Goal: Task Accomplishment & Management: Manage account settings

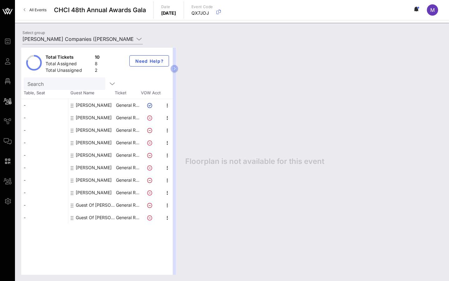
click at [53, 84] on input "Search" at bounding box center [63, 83] width 73 height 8
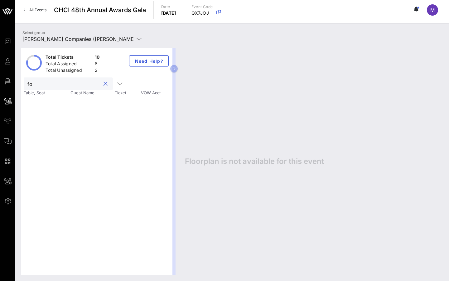
type input "for"
click at [102, 82] on div at bounding box center [105, 83] width 7 height 7
click at [102, 83] on div at bounding box center [105, 83] width 7 height 7
click at [103, 85] on button "clear icon" at bounding box center [105, 84] width 4 height 6
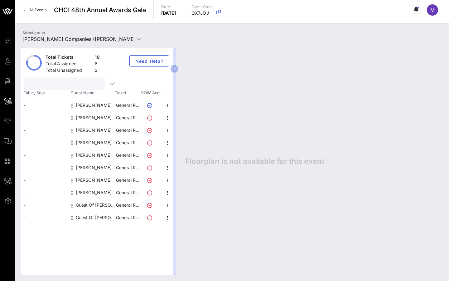
click at [119, 39] on input "[PERSON_NAME] Companies ([PERSON_NAME] Companies) [[PERSON_NAME], [PERSON_NAME]…" at bounding box center [78, 39] width 112 height 10
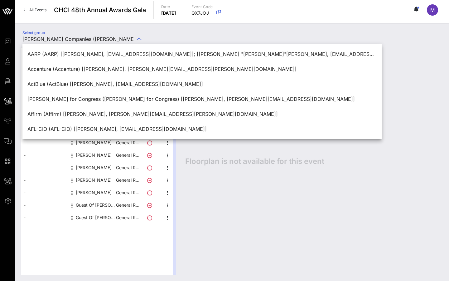
type input "fJana Barresi, [EMAIL_ADDRESS][PERSON_NAME][DOMAIN_NAME]]; [[PERSON_NAME], [PER…"
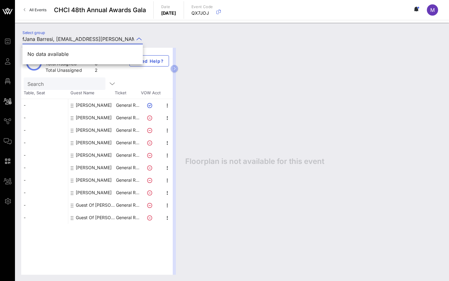
click at [100, 36] on input "fJana Barresi, [EMAIL_ADDRESS][PERSON_NAME][DOMAIN_NAME]]; [[PERSON_NAME], [PER…" at bounding box center [78, 39] width 112 height 10
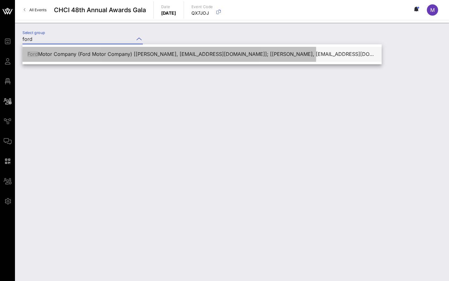
click at [84, 57] on div "Ford Motor Company (Ford Motor Company) [[PERSON_NAME], [EMAIL_ADDRESS][DOMAIN_…" at bounding box center [201, 54] width 349 height 6
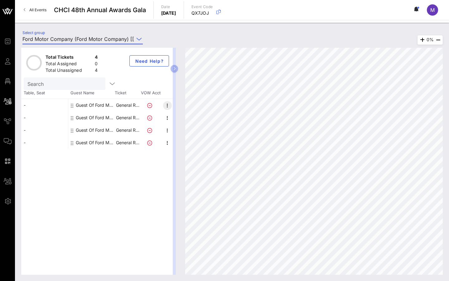
type input "Ford Motor Company (Ford Motor Company) [[PERSON_NAME], [EMAIL_ADDRESS][DOMAIN_…"
click at [164, 104] on icon "button" at bounding box center [167, 105] width 7 height 7
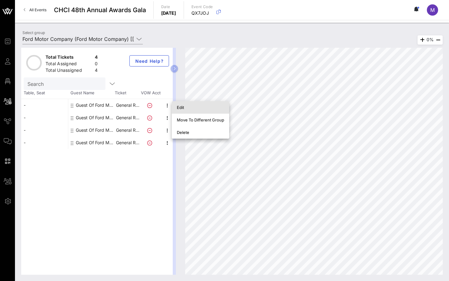
click at [180, 105] on div "Edit" at bounding box center [200, 107] width 47 height 5
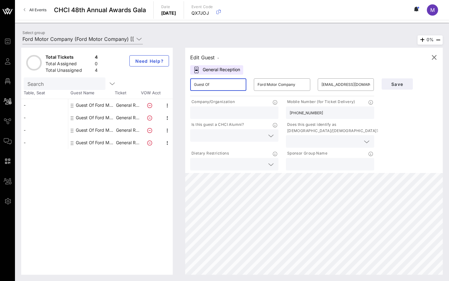
click at [204, 88] on input "Guest Of" at bounding box center [218, 84] width 49 height 10
paste input "[PERSON_NAME]"
type input "[PERSON_NAME]"
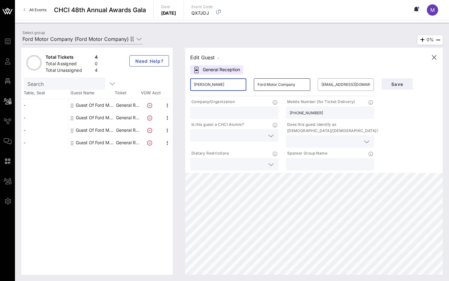
click at [273, 85] on input "Ford Motor Company" at bounding box center [281, 84] width 49 height 10
paste input "[PERSON_NAME]"
type input "[PERSON_NAME]"
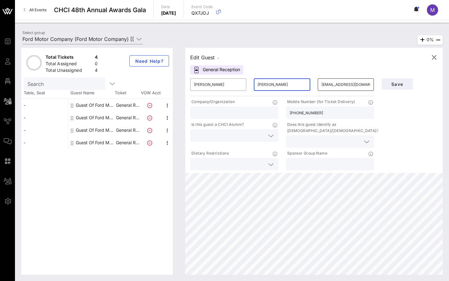
click at [331, 85] on input "[EMAIL_ADDRESS][DOMAIN_NAME]" at bounding box center [345, 84] width 49 height 10
paste input "[PERSON_NAME].[PERSON_NAME]"
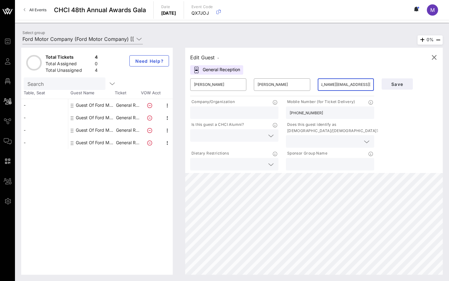
type input "[PERSON_NAME][EMAIL_ADDRESS][PERSON_NAME][DOMAIN_NAME]"
click at [305, 108] on div "[PHONE_NUMBER]" at bounding box center [330, 112] width 81 height 12
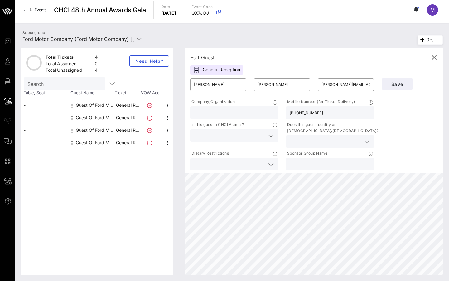
click at [304, 113] on input "[PHONE_NUMBER]" at bounding box center [330, 112] width 81 height 8
paste input "[PHONE_NUMBER]"
type input "[PHONE_NUMBER]"
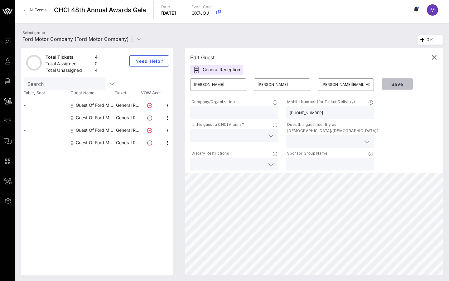
click at [402, 84] on span "Save" at bounding box center [397, 83] width 21 height 5
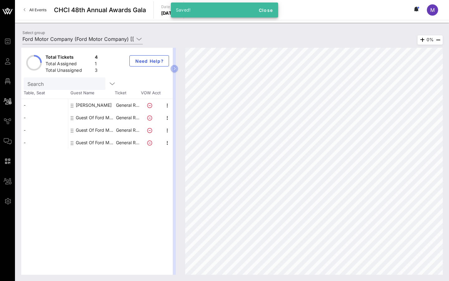
click at [149, 116] on icon at bounding box center [149, 117] width 5 height 5
click at [163, 116] on span "button" at bounding box center [167, 117] width 9 height 7
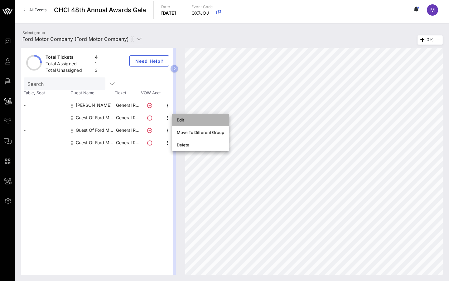
click at [174, 120] on div "Edit" at bounding box center [200, 119] width 57 height 12
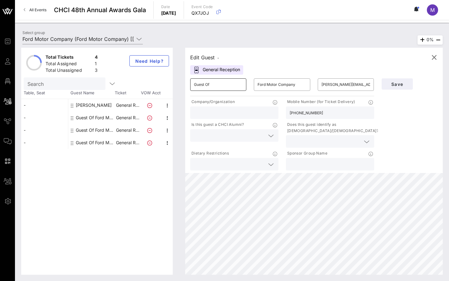
click at [200, 84] on input "Guest Of" at bounding box center [218, 84] width 49 height 10
paste input "Blanka"
type input "Blanka"
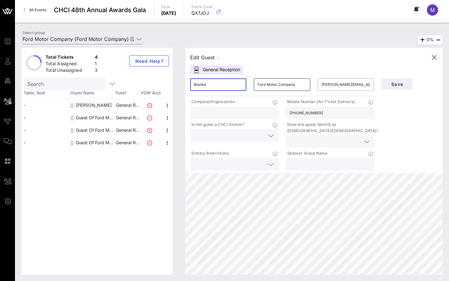
click at [265, 84] on input "Ford Motor Company" at bounding box center [281, 84] width 49 height 10
paste input "[PERSON_NAME]"
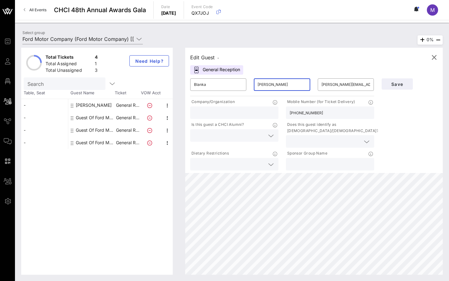
type input "[PERSON_NAME]"
click at [339, 87] on input "[PERSON_NAME][EMAIL_ADDRESS][DOMAIN_NAME]" at bounding box center [345, 84] width 49 height 10
paste input "Blanka.MonasterioRedelick"
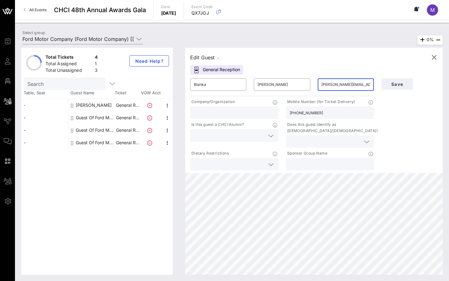
scroll to position [0, 29]
click at [331, 85] on input "[PERSON_NAME][EMAIL_ADDRESS][DOMAIN_NAME]" at bounding box center [345, 84] width 49 height 10
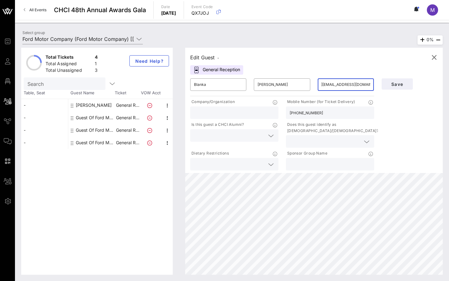
paste input "text"
type input "[PERSON_NAME][EMAIL_ADDRESS][DOMAIN_NAME]"
click at [303, 113] on input "[PHONE_NUMBER]" at bounding box center [330, 112] width 81 height 8
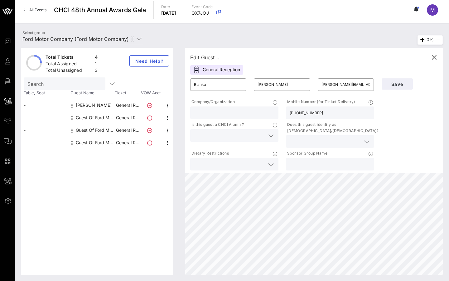
click at [303, 113] on input "[PHONE_NUMBER]" at bounding box center [330, 112] width 81 height 8
paste input "[PHONE_NUMBER]"
type input "[PHONE_NUMBER]"
click at [392, 85] on span "Save" at bounding box center [397, 83] width 21 height 5
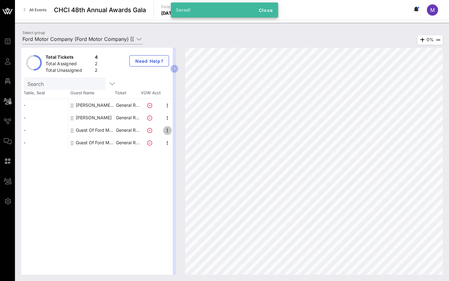
click at [167, 130] on icon "button" at bounding box center [167, 130] width 7 height 7
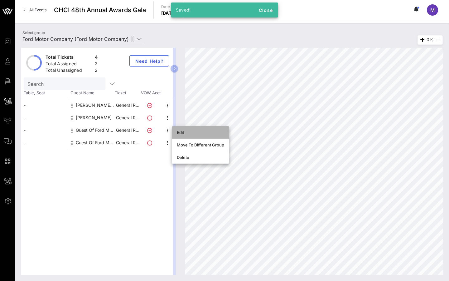
click at [178, 133] on div "Edit" at bounding box center [200, 132] width 47 height 5
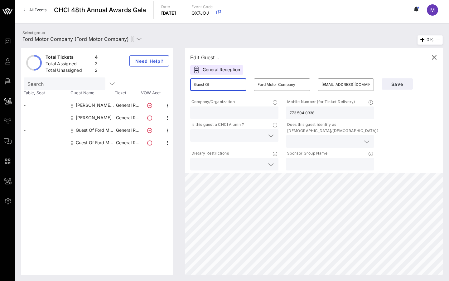
click at [203, 88] on input "Guest Of" at bounding box center [218, 84] width 49 height 10
paste input "[PERSON_NAME]"
type input "[PERSON_NAME]"
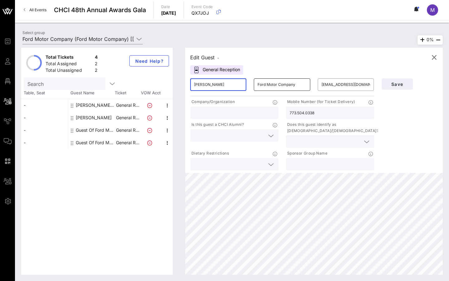
click at [282, 87] on input "Ford Motor Company" at bounding box center [281, 84] width 49 height 10
paste input "[PERSON_NAME]"
type input "[PERSON_NAME]"
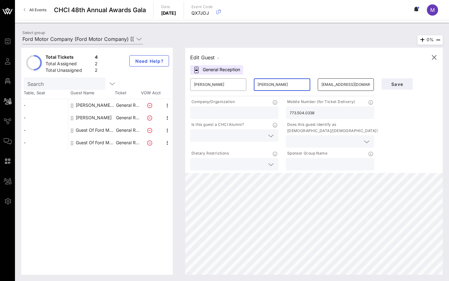
click at [330, 84] on input "[EMAIL_ADDRESS][DOMAIN_NAME]" at bounding box center [345, 84] width 49 height 10
paste input "[PERSON_NAME][EMAIL_ADDRESS][DOMAIN_NAME]"
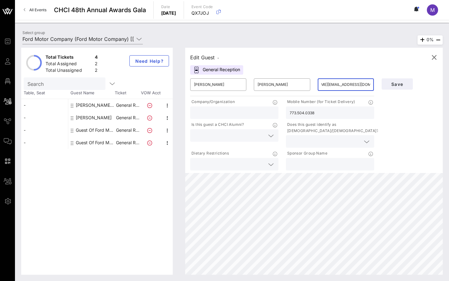
type input "[PERSON_NAME][EMAIL_ADDRESS][DOMAIN_NAME]"
click at [324, 107] on div "773.504.0338" at bounding box center [330, 112] width 81 height 12
click at [324, 110] on input "773.504.0338" at bounding box center [330, 112] width 81 height 8
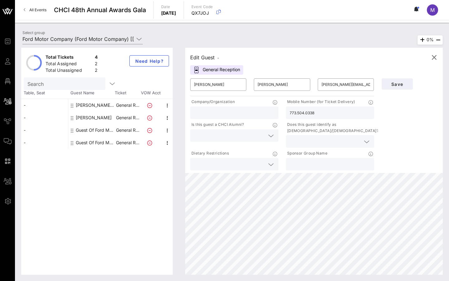
click at [324, 110] on input "773.504.0338" at bounding box center [330, 112] width 81 height 8
paste input "[PHONE_NUMBER]"
type input "[PHONE_NUMBER]"
click at [392, 82] on span "Save" at bounding box center [397, 83] width 21 height 5
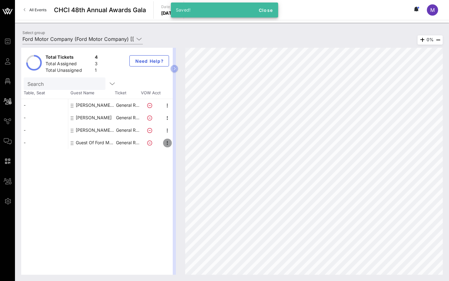
click at [168, 143] on icon "button" at bounding box center [167, 142] width 7 height 7
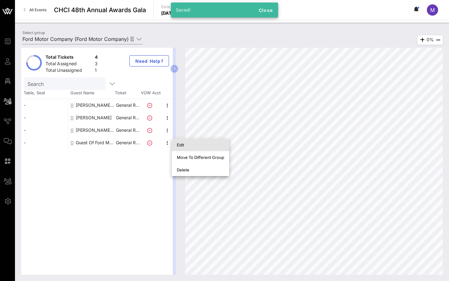
click at [173, 146] on div "Edit" at bounding box center [200, 144] width 57 height 12
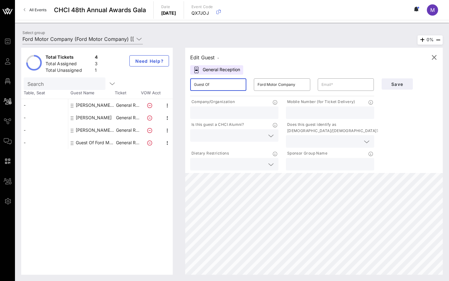
click at [204, 86] on input "Guest Of" at bounding box center [218, 84] width 49 height 10
paste input "[PERSON_NAME]"
type input "[PERSON_NAME]"
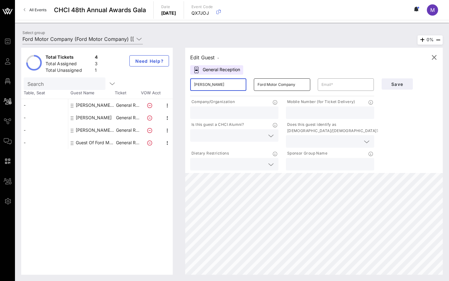
click at [275, 88] on input "Ford Motor Company" at bounding box center [281, 84] width 49 height 10
paste input "[PERSON_NAME]"
type input "[PERSON_NAME]"
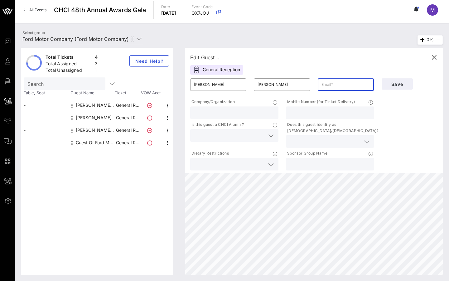
click at [329, 87] on input "text" at bounding box center [345, 84] width 49 height 10
paste input "[EMAIL_ADDRESS][DOMAIN_NAME]"
paste input "773.504.0338"
drag, startPoint x: 347, startPoint y: 84, endPoint x: 418, endPoint y: 84, distance: 71.1
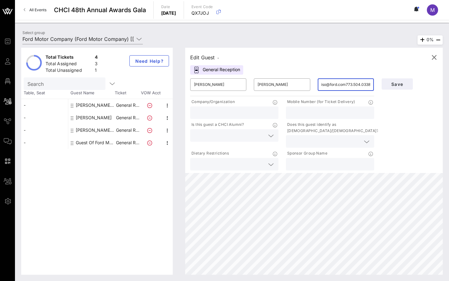
click at [418, 84] on div "​ [PERSON_NAME] ​ [PERSON_NAME] ​ dmilliso@ford.com773.504.0338 Company/Organiz…" at bounding box center [313, 123] width 255 height 97
type input "[EMAIL_ADDRESS][DOMAIN_NAME]"
click at [308, 112] on input "text" at bounding box center [330, 112] width 81 height 8
paste input "773.504.0338"
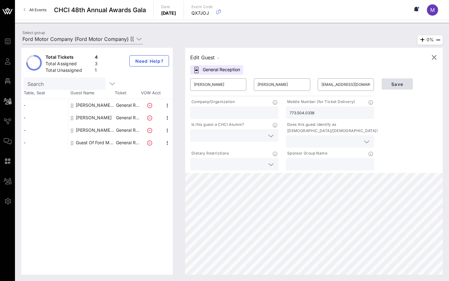
type input "773.504.0338"
click at [402, 83] on span "Save" at bounding box center [397, 83] width 21 height 5
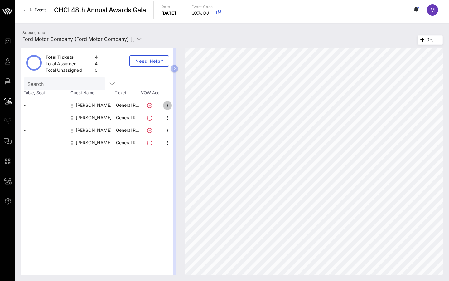
click at [166, 105] on icon "button" at bounding box center [167, 105] width 7 height 7
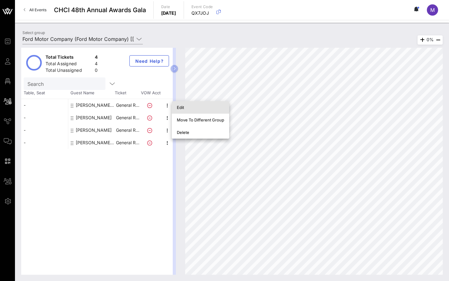
click at [180, 107] on div "Edit" at bounding box center [200, 107] width 47 height 5
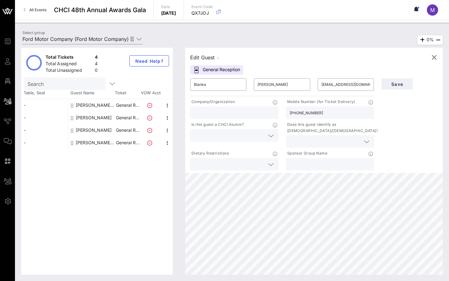
click at [132, 177] on div "Total Tickets 4 Total Assigned 4 Total Unassigned 0 Need Help? Search Table, Se…" at bounding box center [96, 161] width 151 height 227
click at [432, 60] on icon "button" at bounding box center [433, 57] width 7 height 7
